Goal: Task Accomplishment & Management: Manage account settings

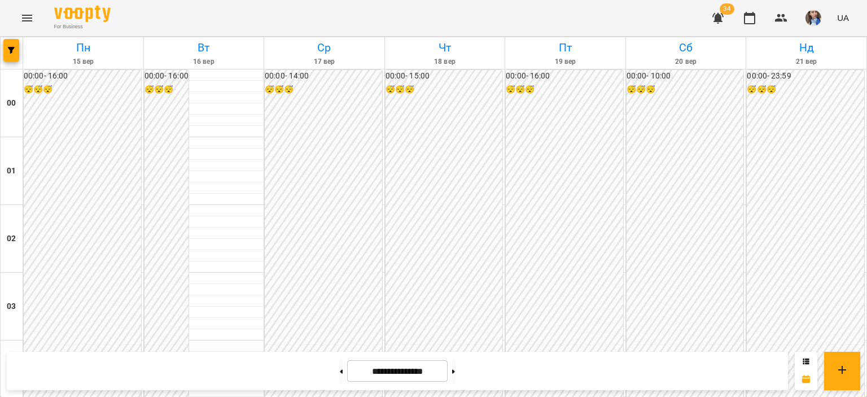
scroll to position [847, 0]
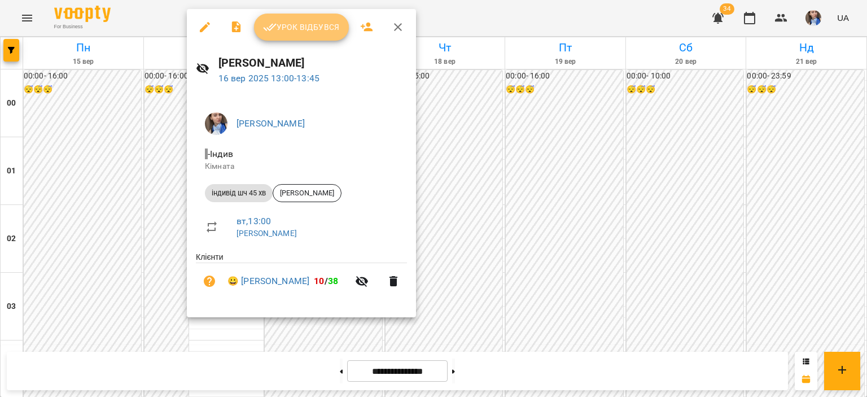
click at [301, 30] on span "Урок відбувся" at bounding box center [301, 27] width 77 height 14
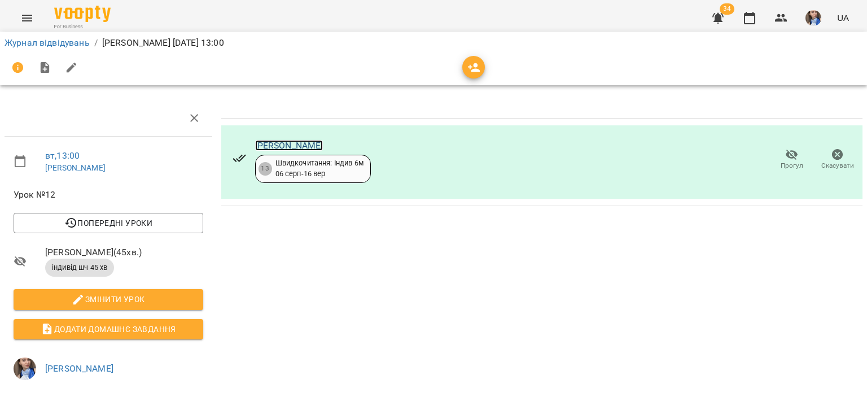
click at [297, 140] on link "[PERSON_NAME]" at bounding box center [289, 145] width 68 height 11
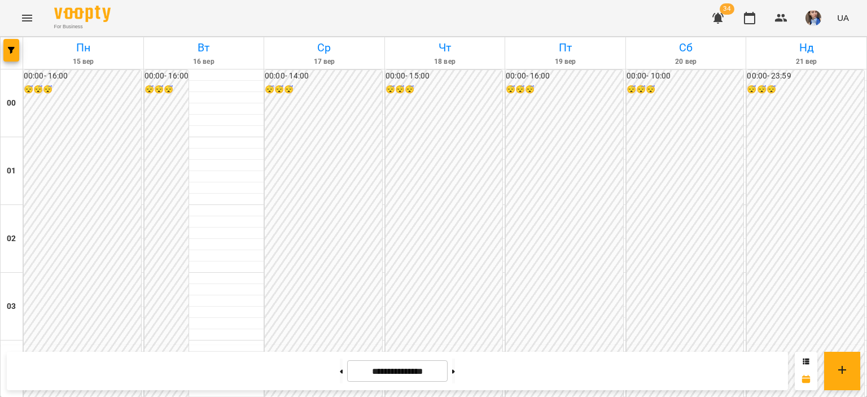
scroll to position [847, 0]
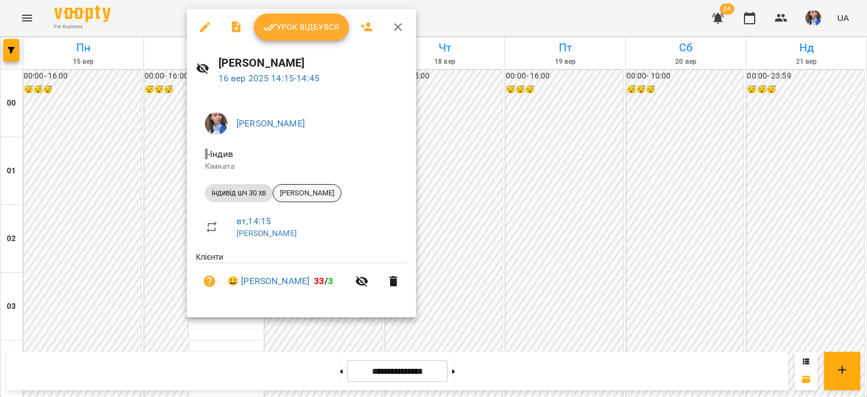
click at [294, 199] on div "[PERSON_NAME]" at bounding box center [307, 193] width 69 height 18
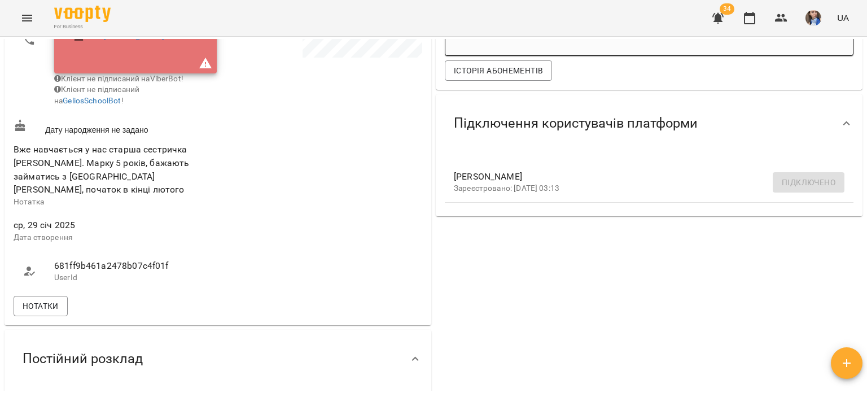
scroll to position [282, 0]
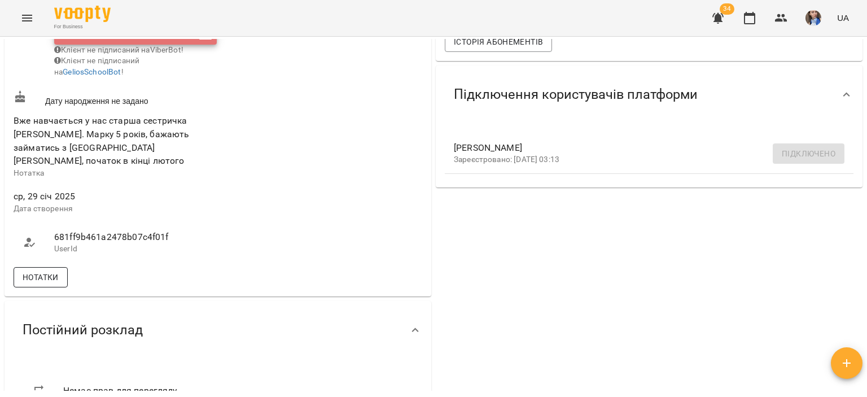
click at [40, 273] on span "Нотатки" at bounding box center [41, 277] width 36 height 14
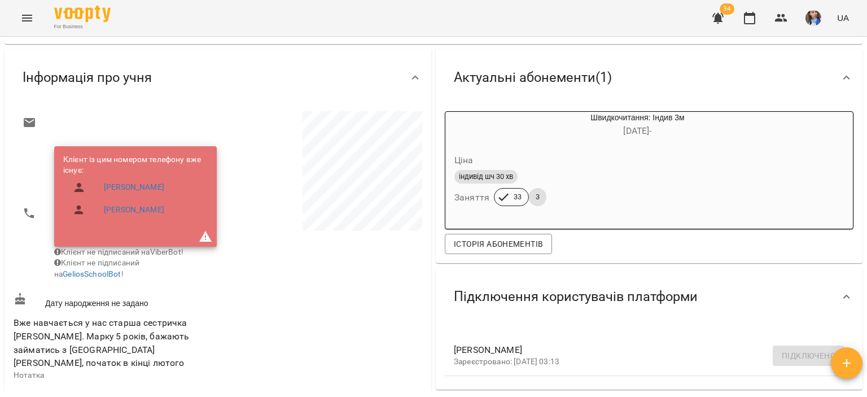
scroll to position [56, 0]
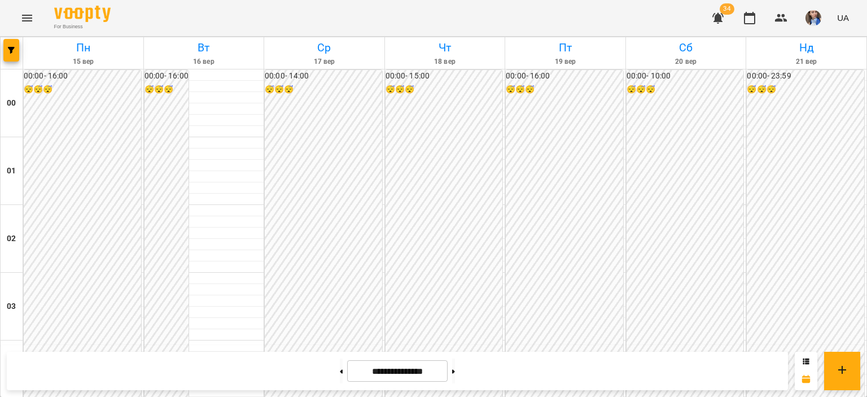
scroll to position [903, 0]
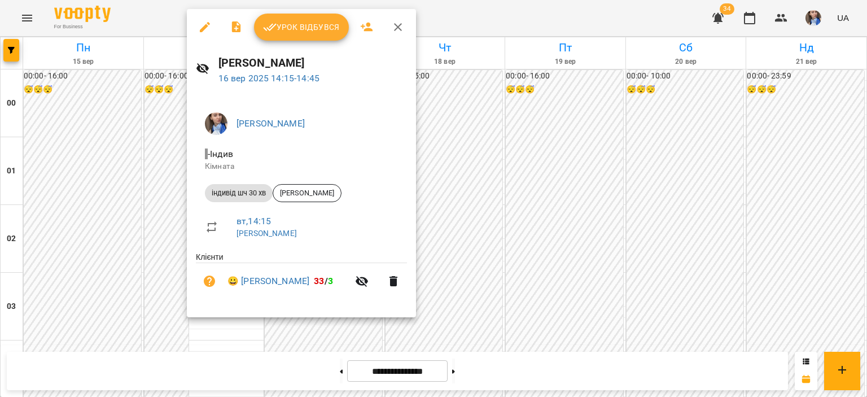
click at [474, 17] on div at bounding box center [433, 198] width 867 height 397
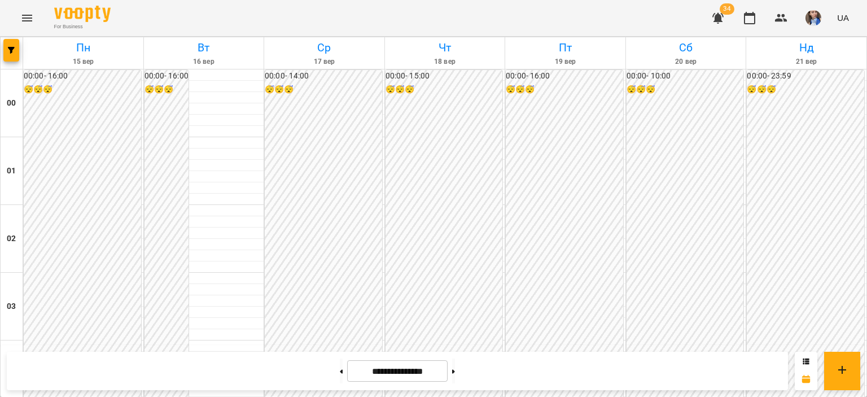
scroll to position [1298, 0]
click at [455, 361] on button at bounding box center [453, 370] width 3 height 25
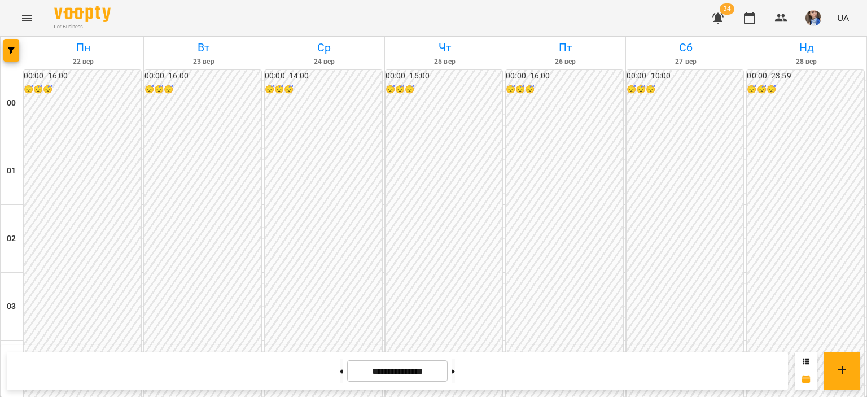
scroll to position [1073, 0]
click at [340, 377] on button at bounding box center [341, 370] width 3 height 25
type input "**********"
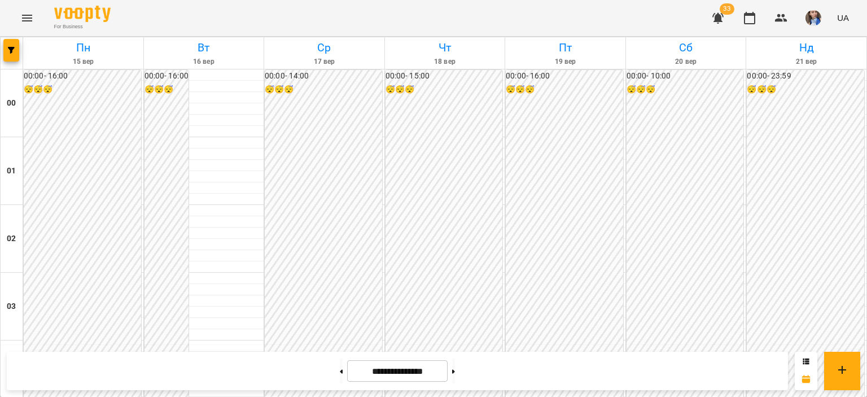
scroll to position [960, 0]
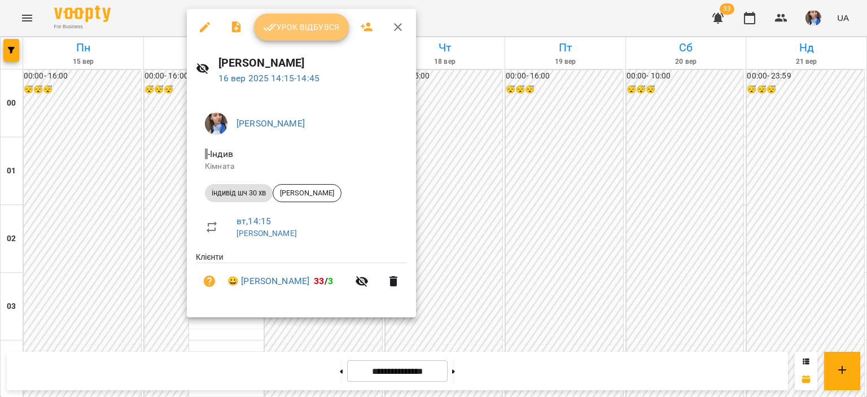
click at [305, 32] on span "Урок відбувся" at bounding box center [301, 27] width 77 height 14
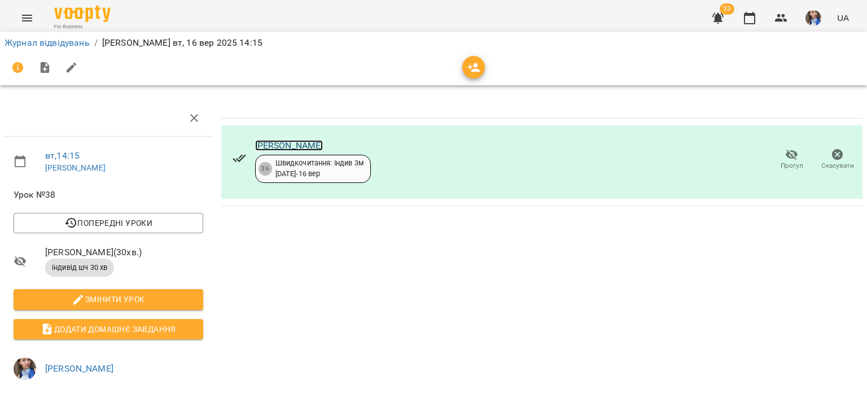
click at [269, 141] on link "[PERSON_NAME]" at bounding box center [289, 145] width 68 height 11
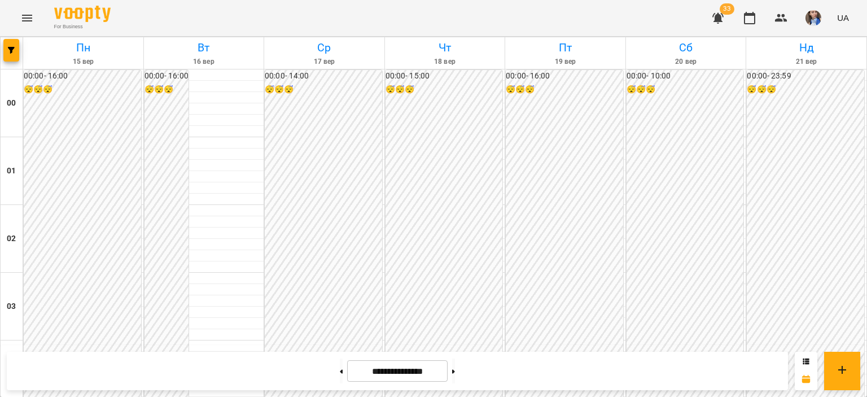
scroll to position [903, 0]
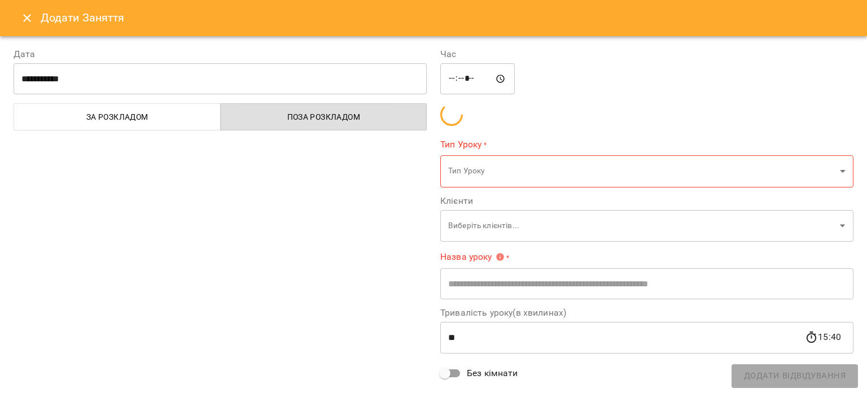
click at [201, 149] on div "**********" at bounding box center [433, 198] width 867 height 397
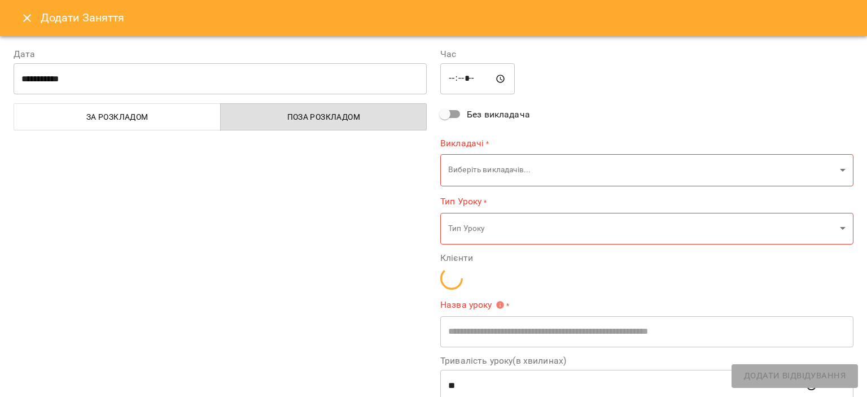
type input "**********"
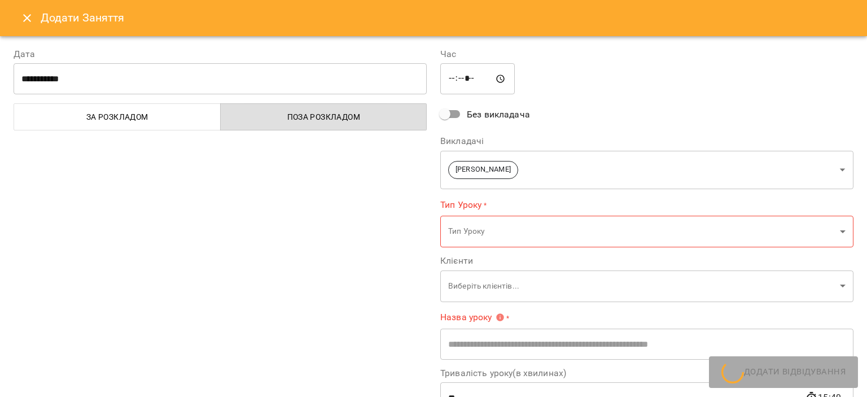
click at [19, 26] on button "Close" at bounding box center [27, 18] width 27 height 27
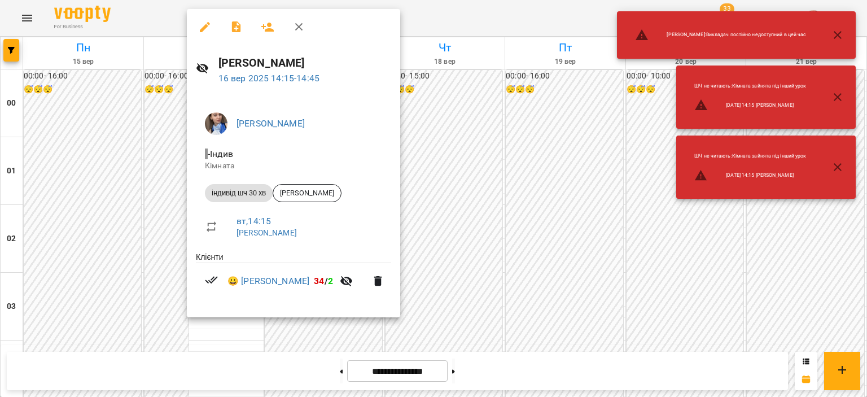
click at [441, 28] on div at bounding box center [433, 198] width 867 height 397
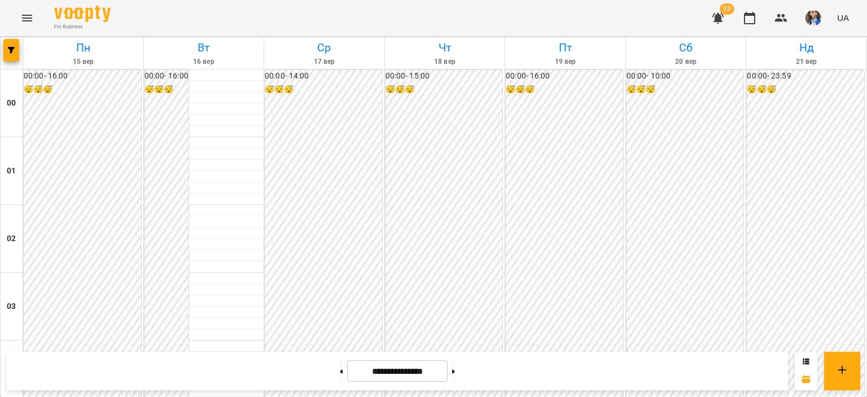
scroll to position [1185, 0]
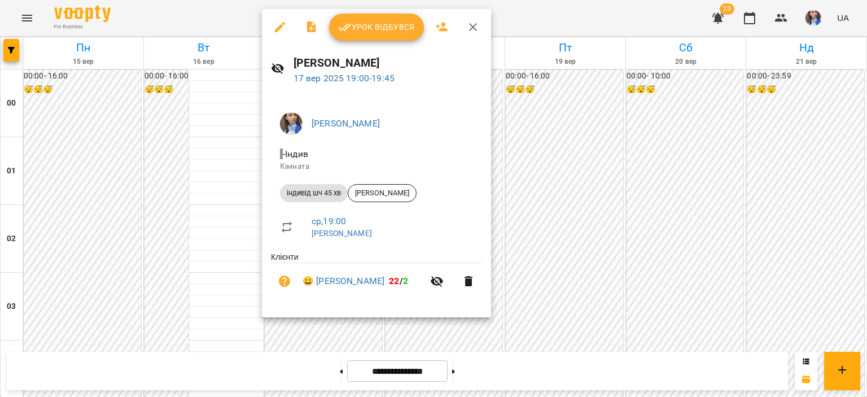
click at [549, 20] on div at bounding box center [433, 198] width 867 height 397
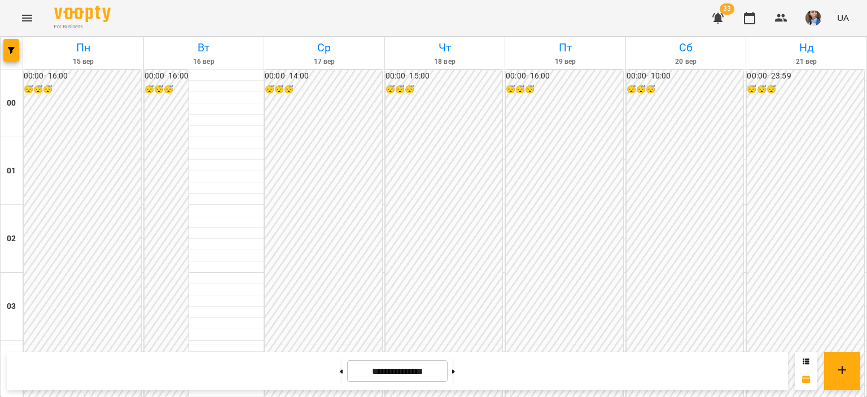
scroll to position [953, 0]
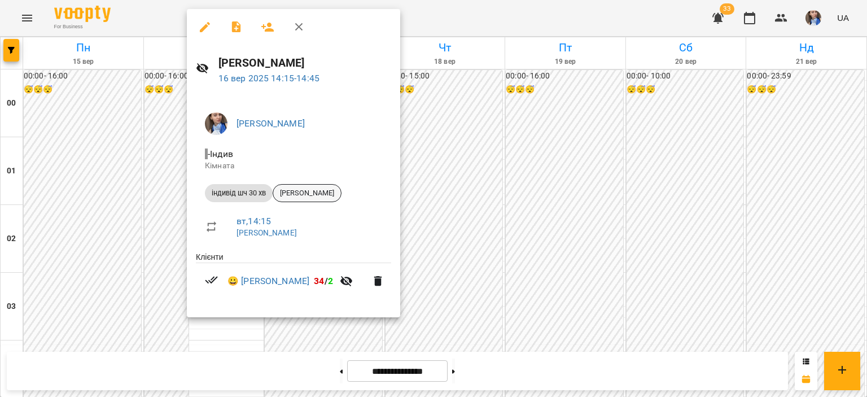
click at [303, 197] on span "[PERSON_NAME]" at bounding box center [307, 193] width 68 height 10
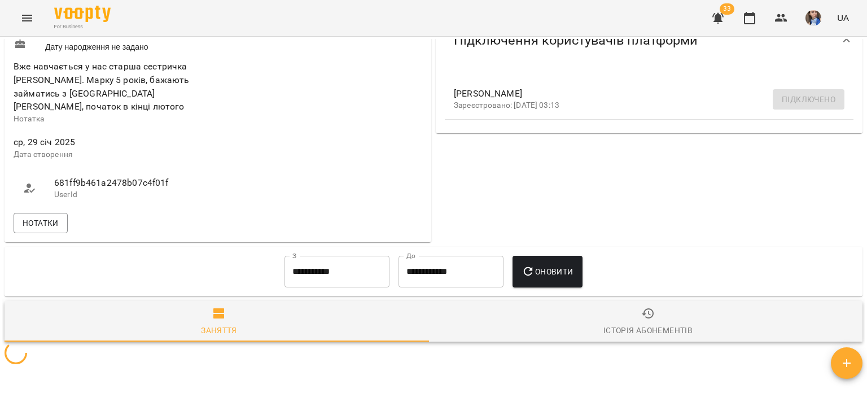
scroll to position [446, 0]
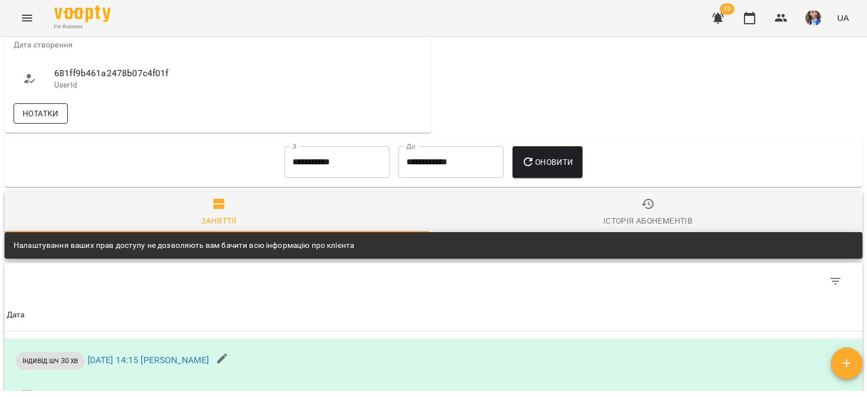
click at [22, 103] on button "Нотатки" at bounding box center [41, 113] width 54 height 20
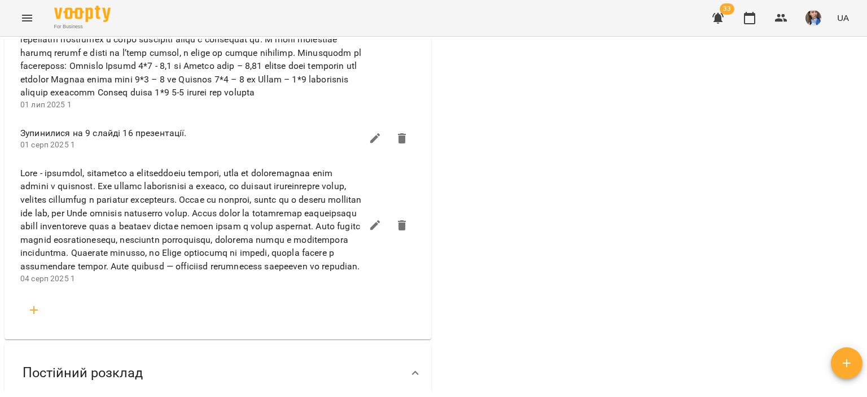
scroll to position [785, 0]
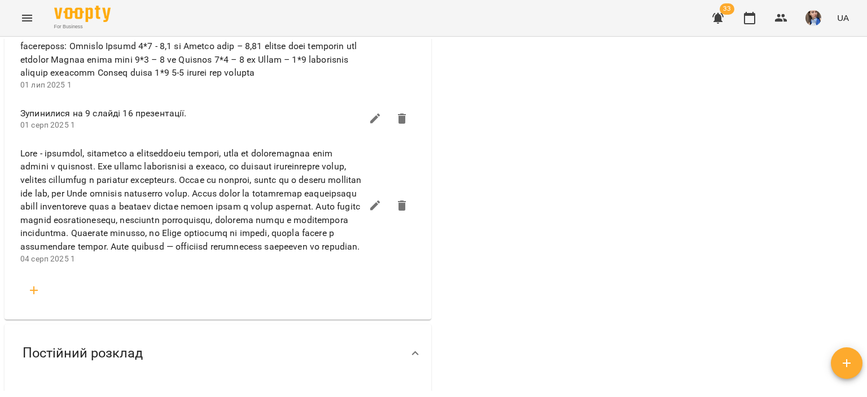
click at [43, 304] on button "button" at bounding box center [33, 290] width 27 height 27
click at [50, 344] on input "text" at bounding box center [217, 335] width 359 height 18
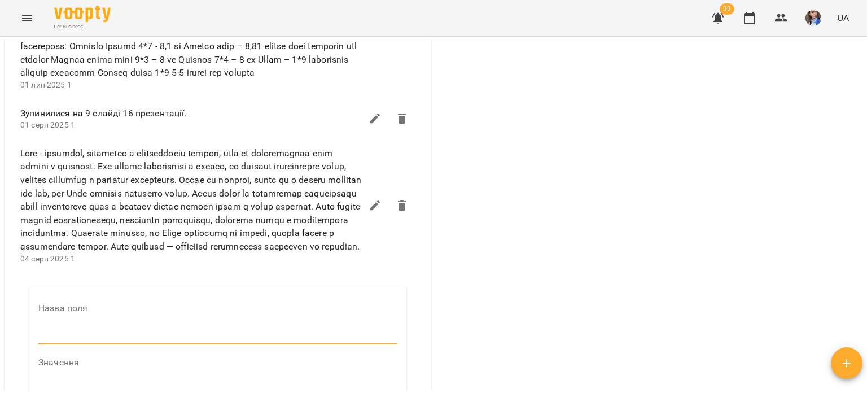
type input "*"
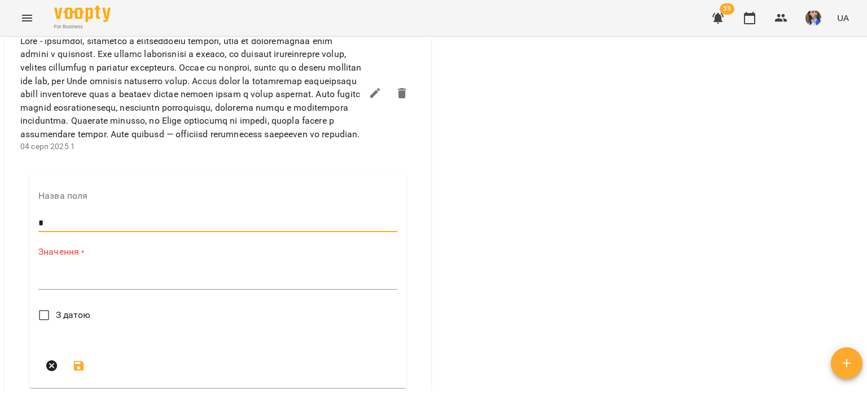
scroll to position [898, 0]
click at [103, 285] on textarea at bounding box center [217, 279] width 359 height 11
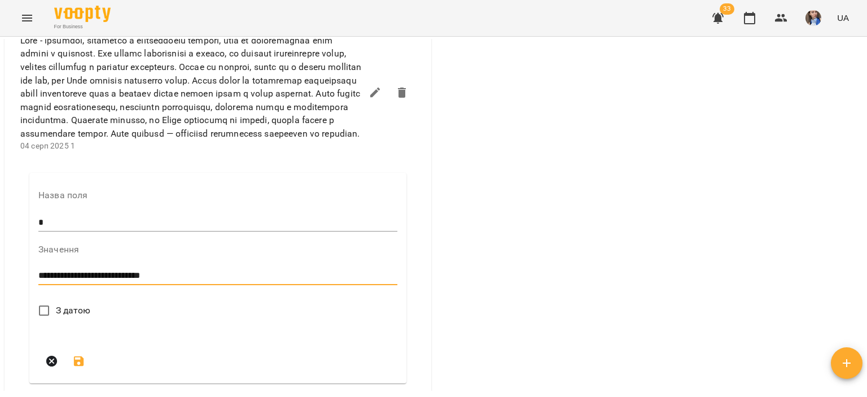
type textarea "**********"
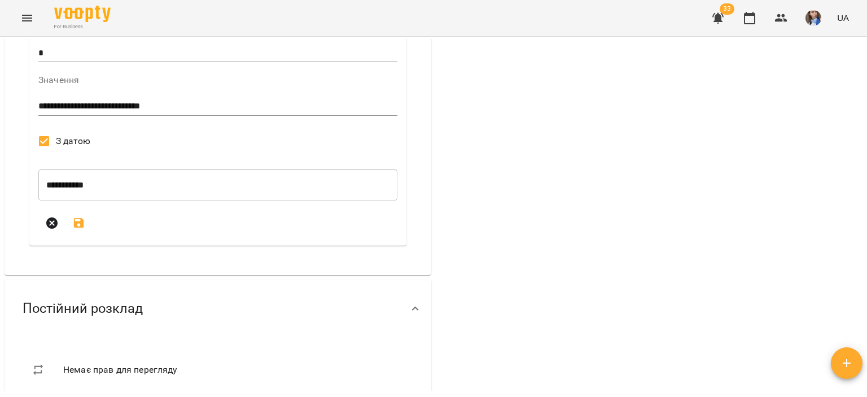
click at [84, 230] on icon "submit" at bounding box center [79, 223] width 14 height 14
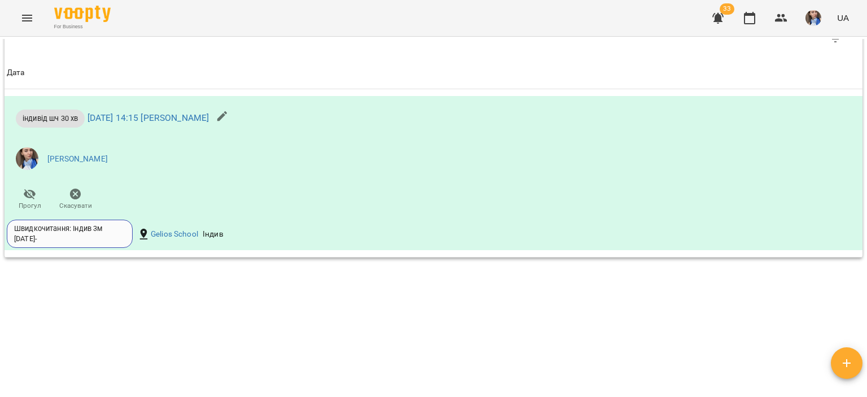
scroll to position [1067, 0]
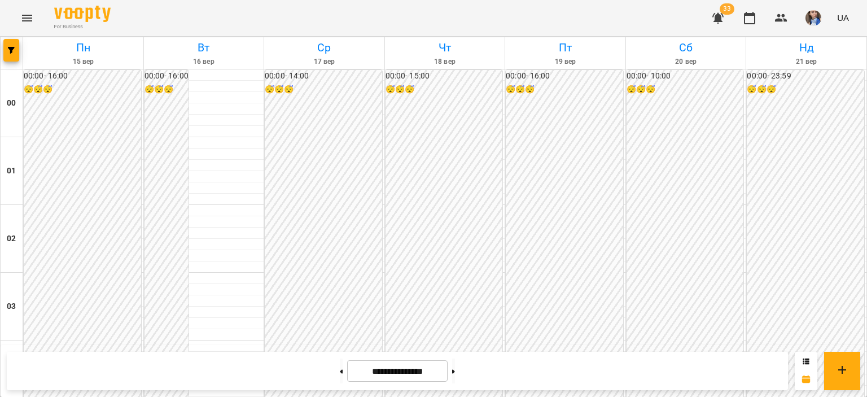
scroll to position [960, 0]
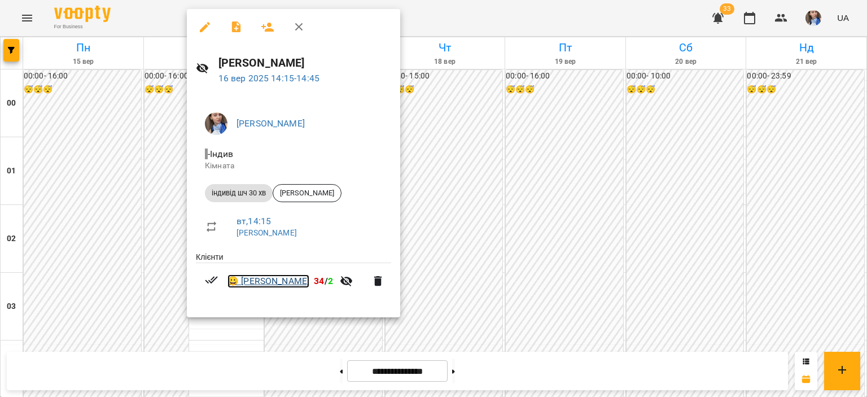
click at [295, 282] on link "😀 Марк Северен" at bounding box center [268, 281] width 82 height 14
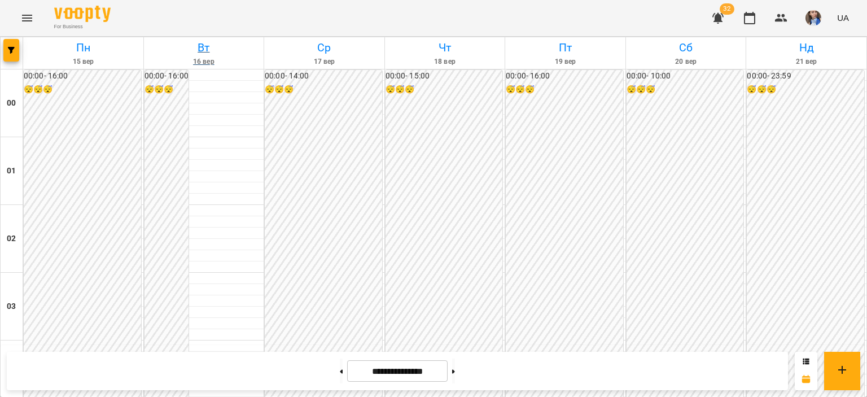
scroll to position [903, 0]
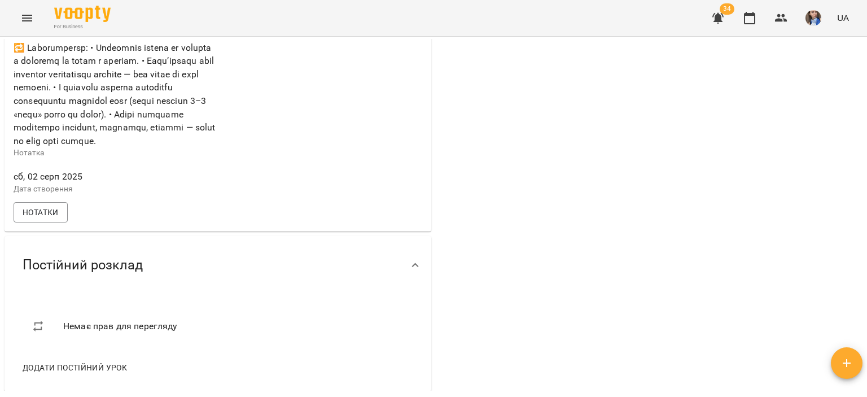
scroll to position [790, 0]
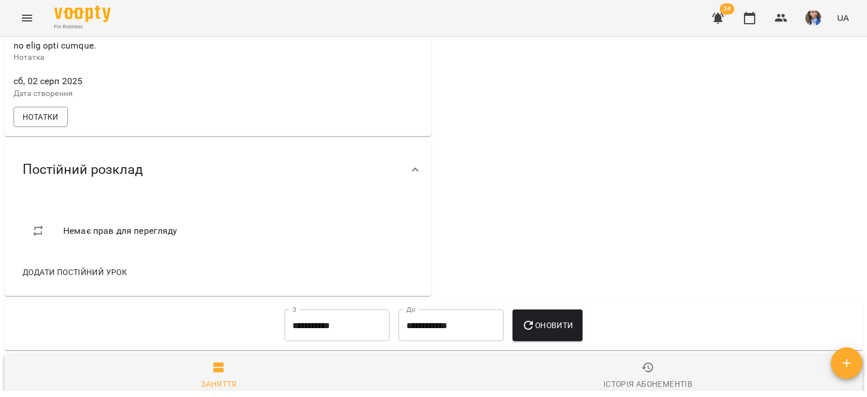
click at [35, 129] on div "Нотатки" at bounding box center [217, 116] width 413 height 25
click at [34, 127] on button "Нотатки" at bounding box center [41, 117] width 54 height 20
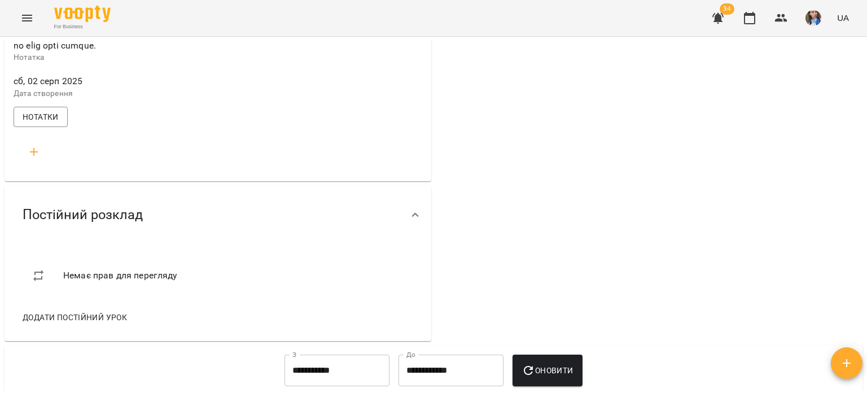
click at [28, 159] on icon "button" at bounding box center [34, 152] width 14 height 14
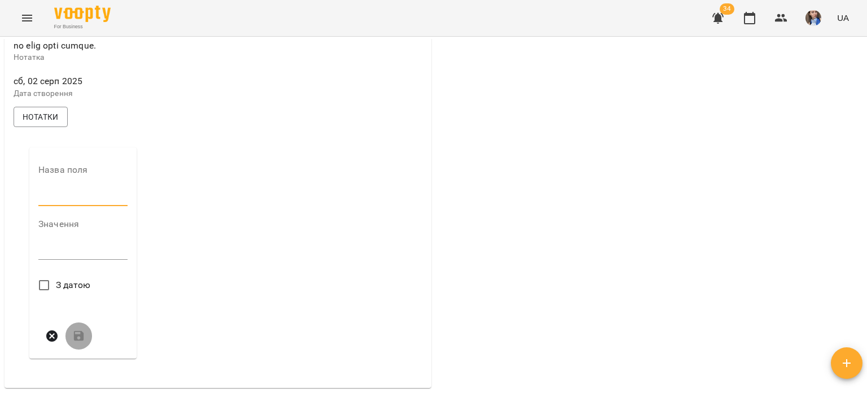
click at [56, 206] on input "text" at bounding box center [82, 197] width 89 height 18
type input "*"
click at [65, 260] on textarea at bounding box center [82, 254] width 89 height 11
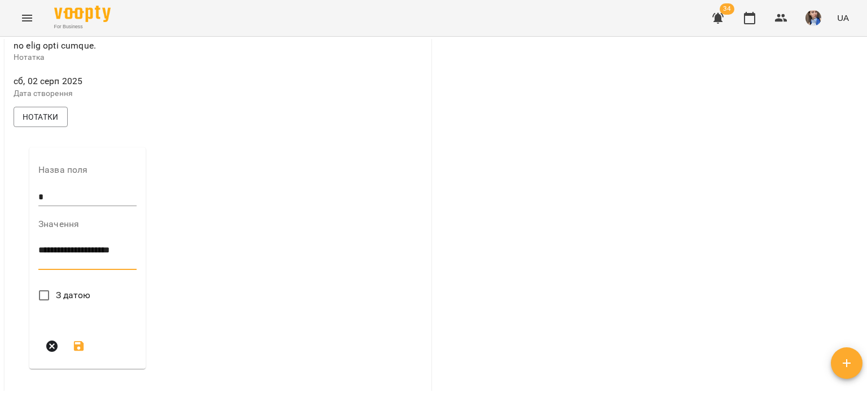
scroll to position [0, 0]
type textarea "**********"
click at [65, 302] on span "З датою" at bounding box center [73, 295] width 35 height 14
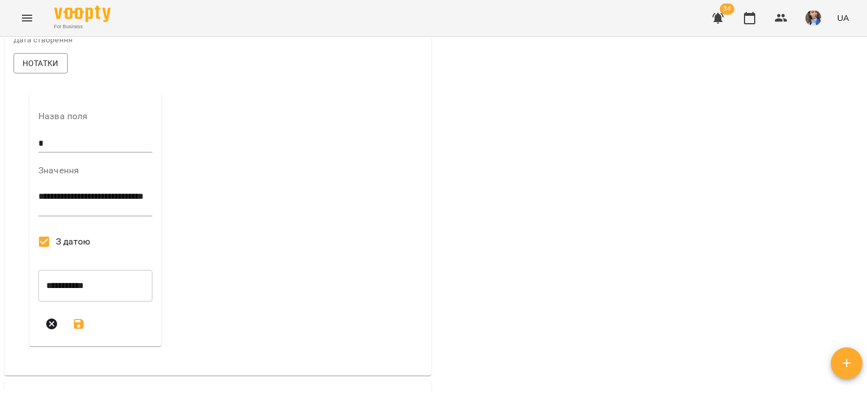
scroll to position [903, 0]
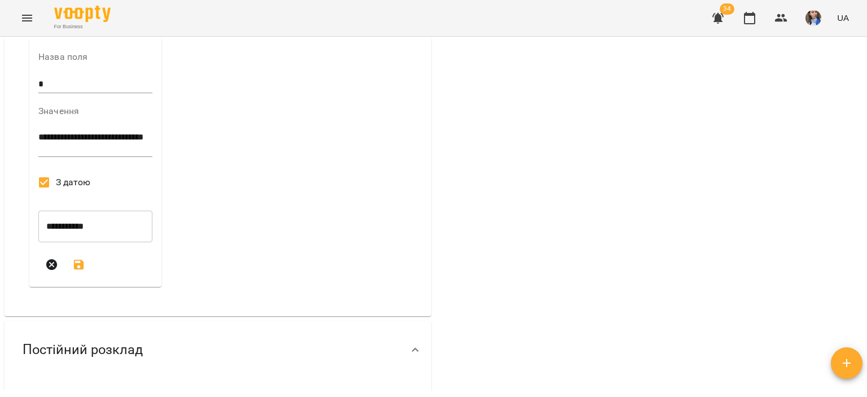
click at [78, 272] on icon "submit" at bounding box center [79, 265] width 14 height 14
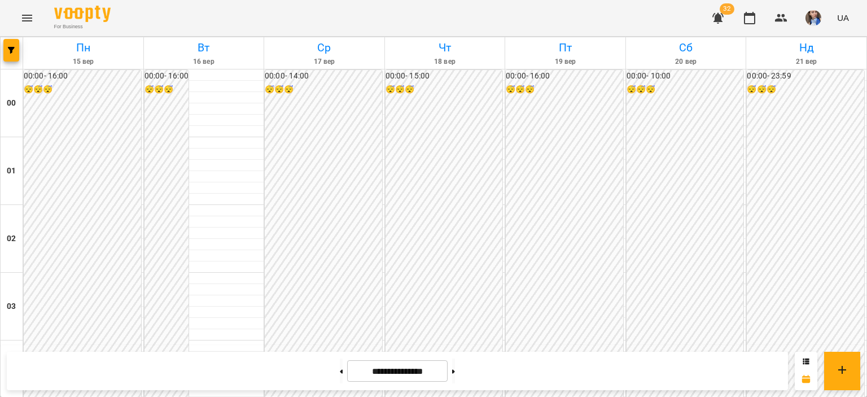
scroll to position [1016, 0]
click at [340, 376] on button at bounding box center [341, 370] width 3 height 25
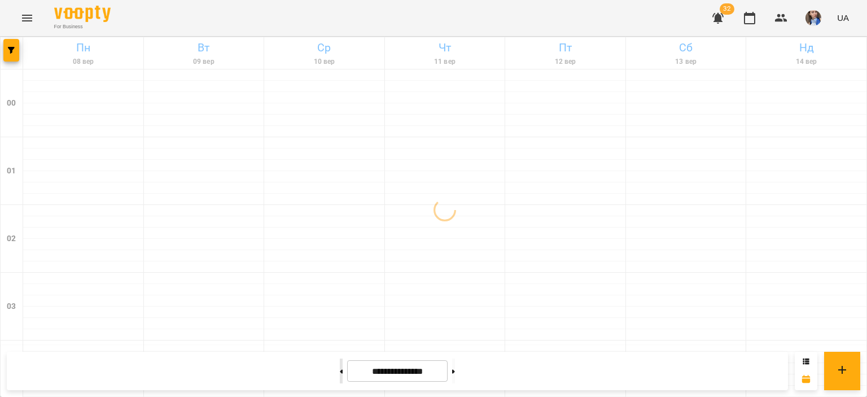
click at [340, 373] on button at bounding box center [341, 370] width 3 height 25
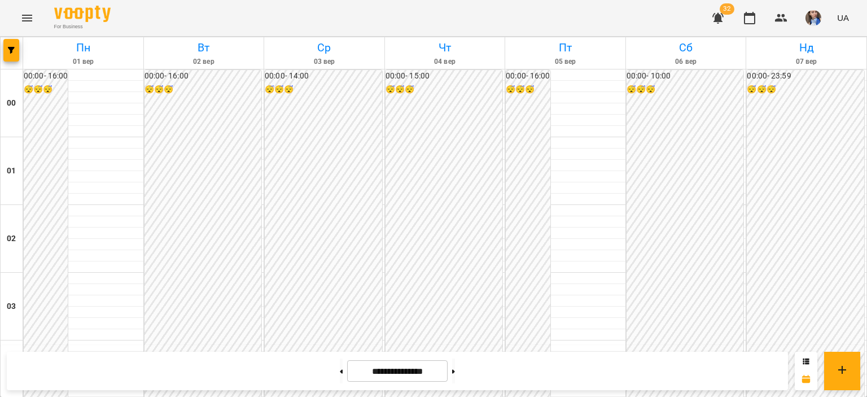
scroll to position [1292, 0]
click at [455, 370] on button at bounding box center [453, 370] width 3 height 25
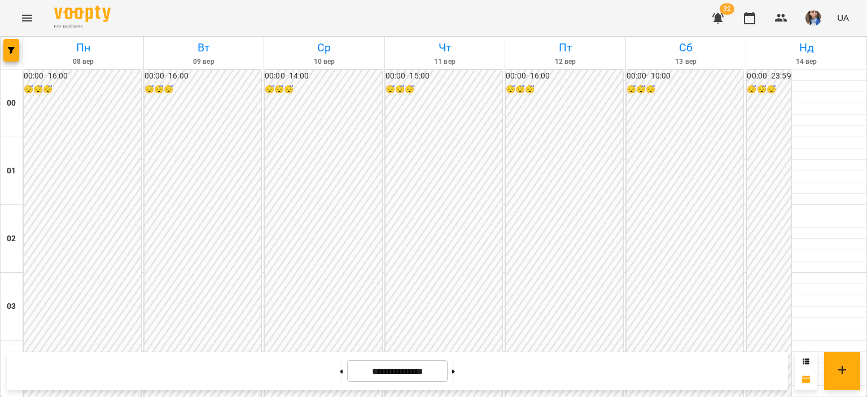
scroll to position [615, 0]
click at [455, 370] on button at bounding box center [453, 370] width 3 height 25
type input "**********"
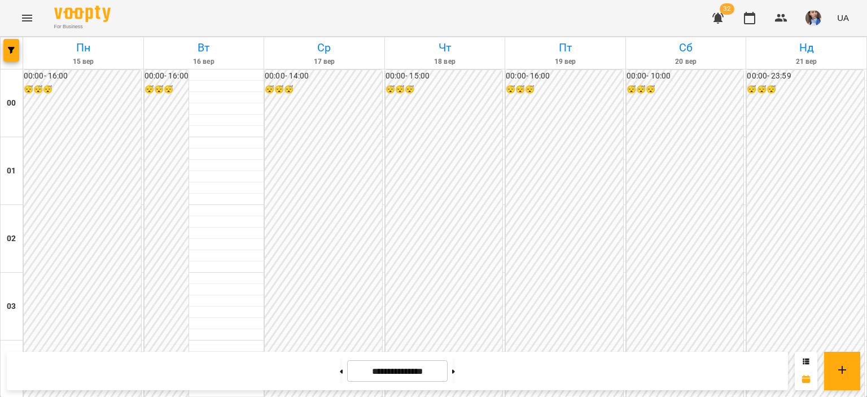
scroll to position [784, 0]
